Goal: Information Seeking & Learning: Learn about a topic

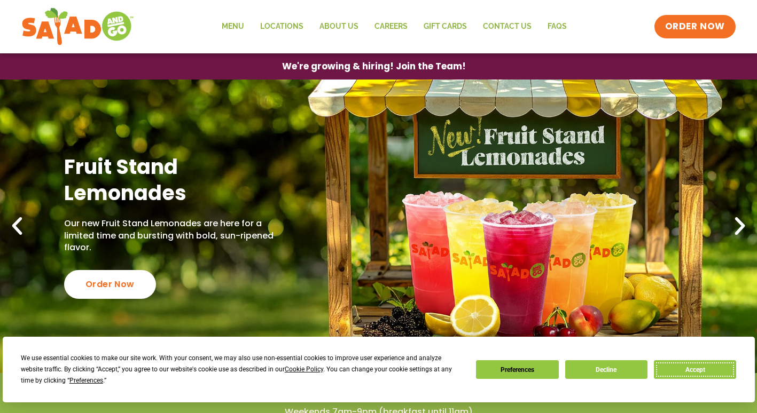
click at [701, 371] on button "Accept" at bounding box center [695, 370] width 82 height 19
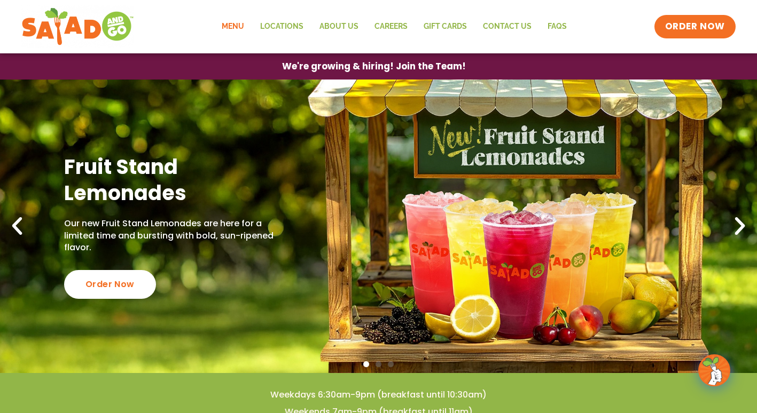
click at [233, 26] on link "Menu" at bounding box center [233, 26] width 38 height 25
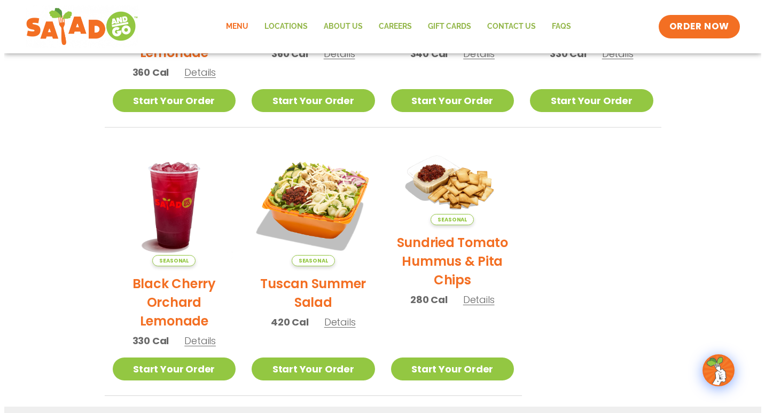
scroll to position [481, 0]
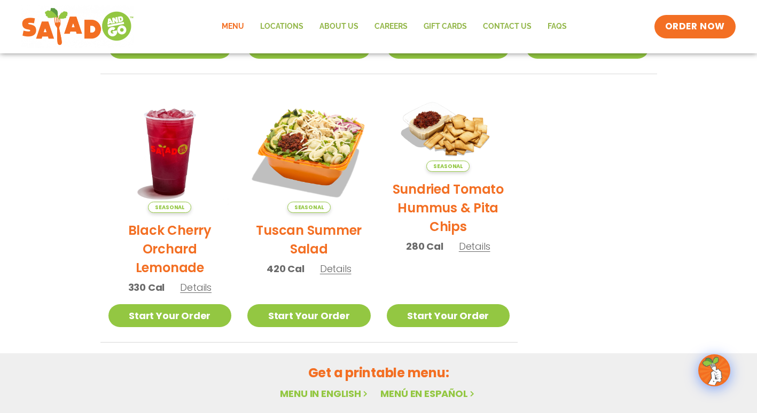
click at [331, 263] on span "Details" at bounding box center [336, 268] width 32 height 13
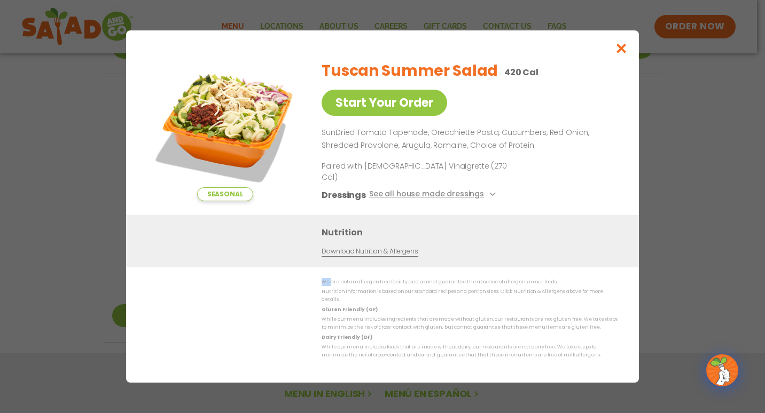
click at [332, 269] on div "Seasonal Start Your Order Tuscan Summer Salad 420 Cal Start Your Order SunDried…" at bounding box center [382, 206] width 513 height 352
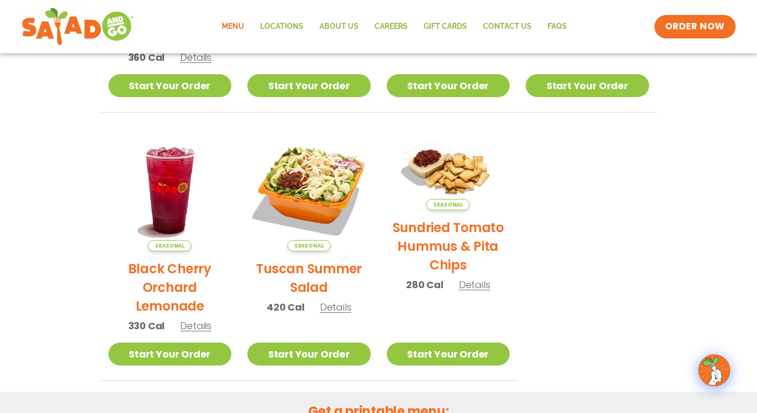
scroll to position [410, 0]
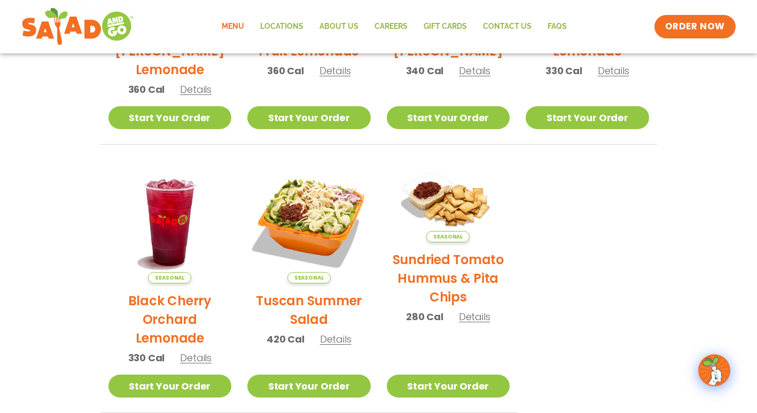
click at [341, 340] on span "Details" at bounding box center [336, 339] width 32 height 13
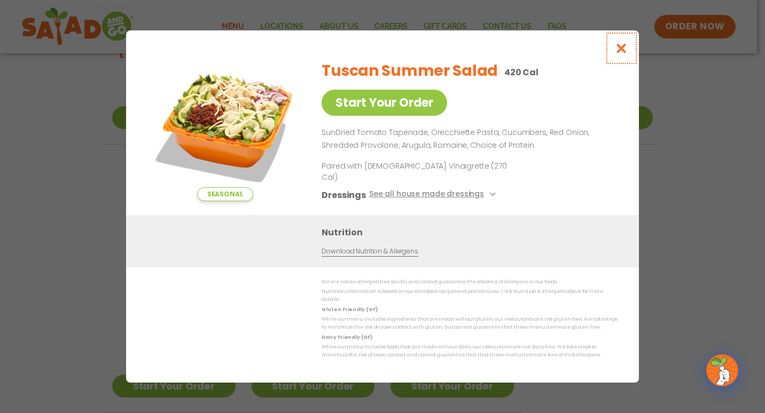
click at [619, 54] on icon "Close modal" at bounding box center [621, 48] width 13 height 11
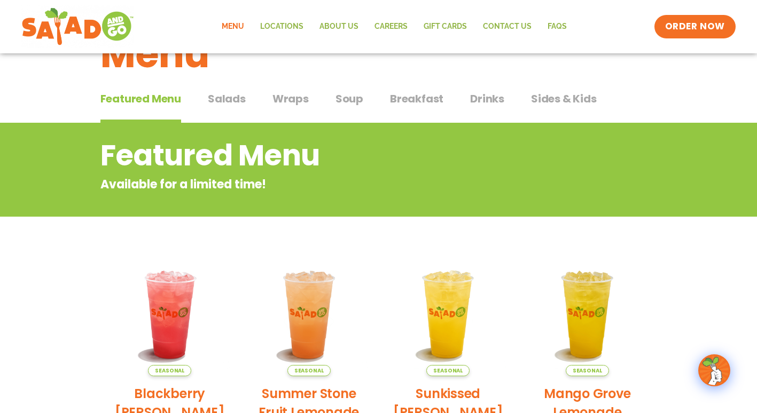
scroll to position [0, 0]
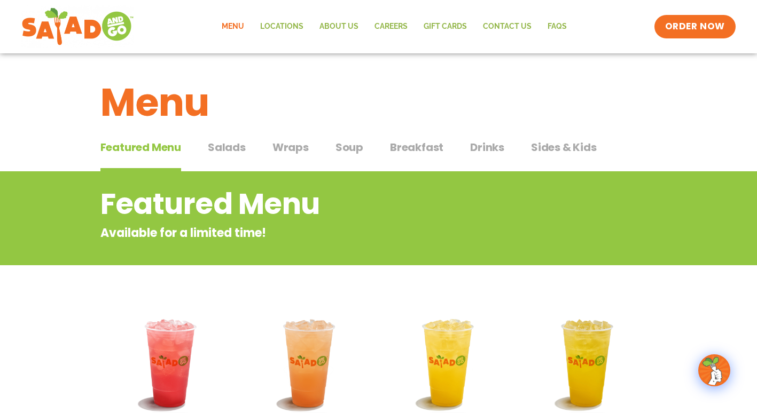
click at [225, 143] on span "Salads" at bounding box center [227, 147] width 38 height 16
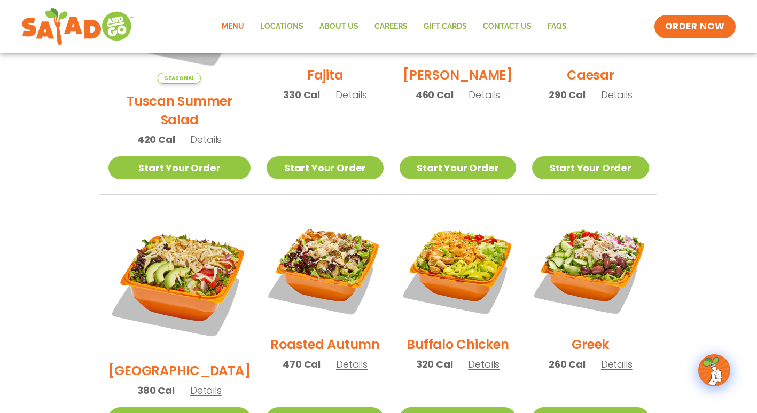
scroll to position [427, 0]
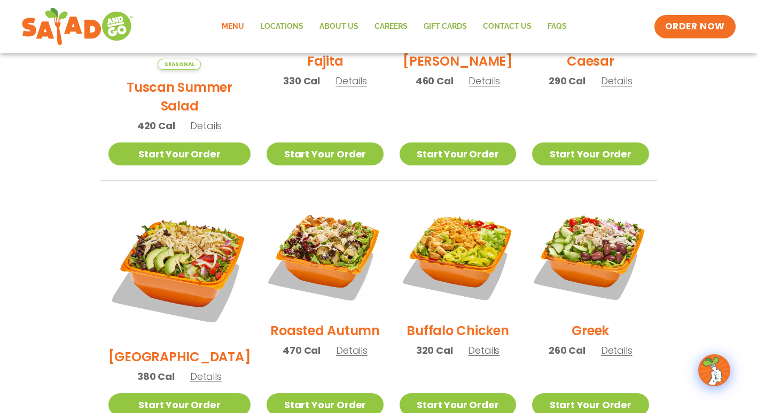
click at [442, 322] on h2 "Buffalo Chicken" at bounding box center [457, 331] width 102 height 19
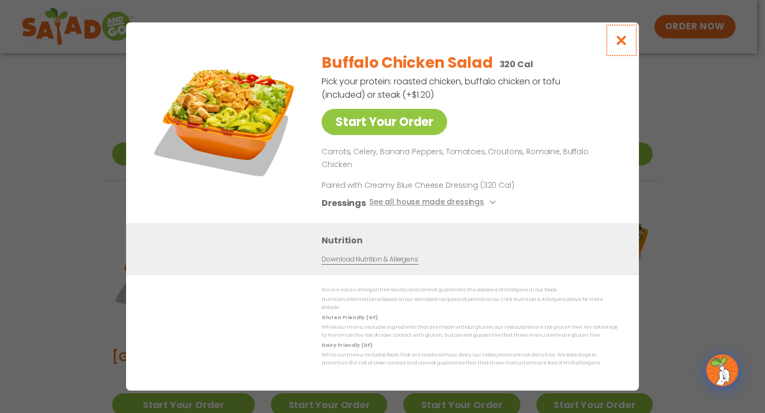
click at [618, 46] on icon "Close modal" at bounding box center [621, 40] width 13 height 11
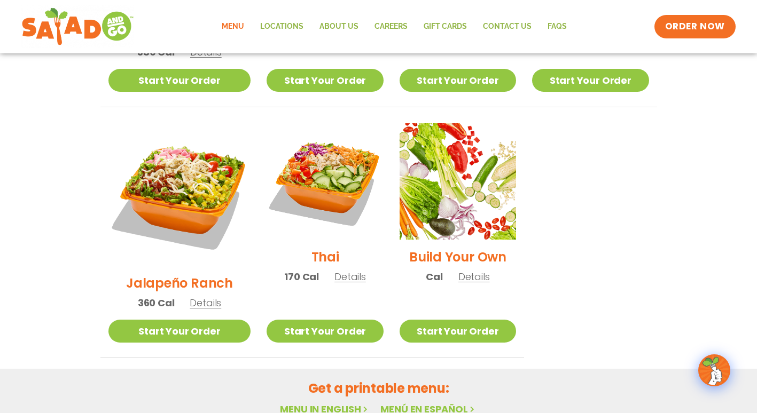
scroll to position [447, 0]
